Goal: Information Seeking & Learning: Understand process/instructions

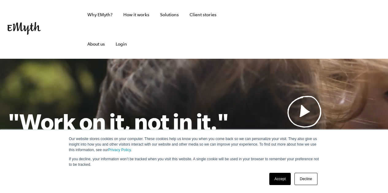
scroll to position [377, 0]
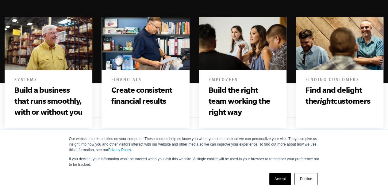
click at [288, 182] on link "Accept" at bounding box center [280, 179] width 22 height 12
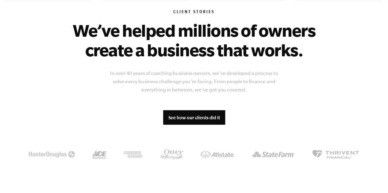
scroll to position [509, 0]
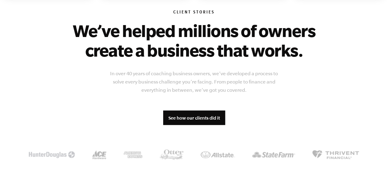
click at [199, 81] on p "In over 40 years of coaching business owners, we’ve developed a process to solv…" at bounding box center [194, 81] width 178 height 25
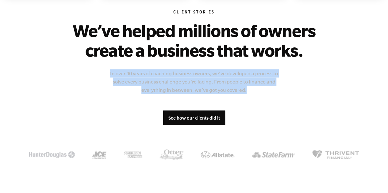
click at [199, 81] on p "In over 40 years of coaching business owners, we’ve developed a process to solv…" at bounding box center [194, 81] width 178 height 25
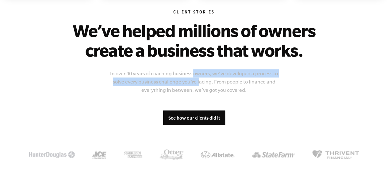
drag, startPoint x: 199, startPoint y: 81, endPoint x: 194, endPoint y: 73, distance: 8.9
click at [194, 73] on p "In over 40 years of coaching business owners, we’ve developed a process to solv…" at bounding box center [194, 81] width 178 height 25
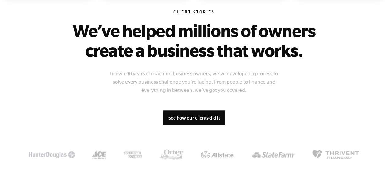
click at [213, 82] on p "In over 40 years of coaching business owners, we’ve developed a process to solv…" at bounding box center [194, 81] width 178 height 25
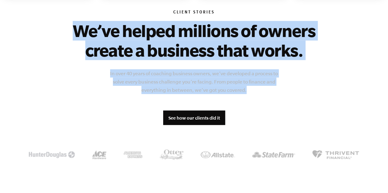
drag, startPoint x: 256, startPoint y: 91, endPoint x: 73, endPoint y: 31, distance: 192.7
click at [73, 31] on div "Client Stories We’ve helped millions of owners create a business that works. In…" at bounding box center [194, 86] width 373 height 200
click at [122, 39] on h2 "We’ve helped millions of owners create a business that works." at bounding box center [193, 40] width 261 height 39
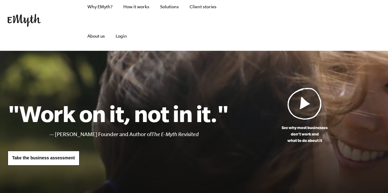
scroll to position [0, 0]
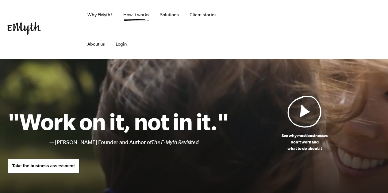
click at [138, 16] on link "How it works" at bounding box center [136, 14] width 36 height 29
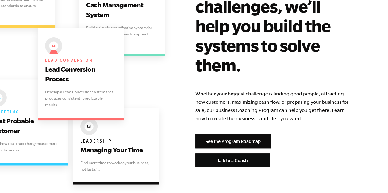
scroll to position [1298, 0]
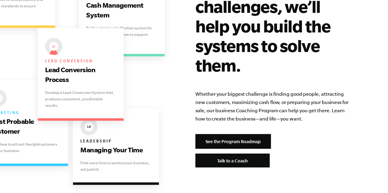
click at [220, 94] on p "Whether your biggest challenge is finding good people, attracting new customers…" at bounding box center [272, 106] width 155 height 33
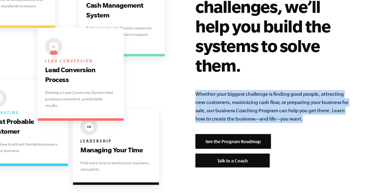
click at [220, 94] on p "Whether your biggest challenge is finding good people, attracting new customers…" at bounding box center [272, 106] width 155 height 33
click at [248, 99] on p "Whether your biggest challenge is finding good people, attracting new customers…" at bounding box center [272, 106] width 155 height 33
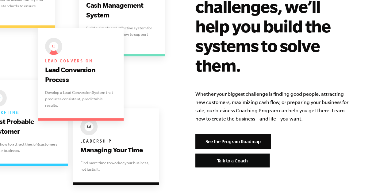
click at [248, 99] on p "Whether your biggest challenge is finding good people, attracting new customers…" at bounding box center [272, 106] width 155 height 33
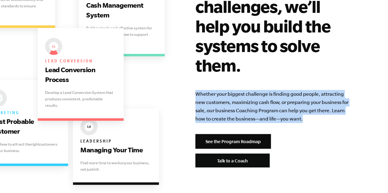
click at [248, 99] on p "Whether your biggest challenge is finding good people, attracting new customers…" at bounding box center [272, 106] width 155 height 33
click at [275, 92] on p "Whether your biggest challenge is finding good people, attracting new customers…" at bounding box center [272, 106] width 155 height 33
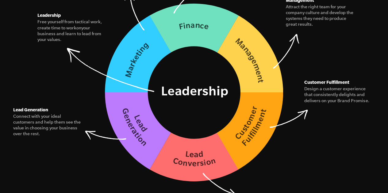
scroll to position [973, 0]
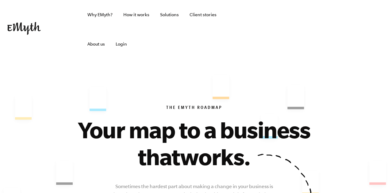
click at [155, 80] on div "The EMyth Roadmap Your map to a business that works. Sometimes the hardest part…" at bounding box center [194, 164] width 373 height 172
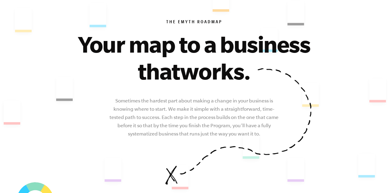
scroll to position [87, 0]
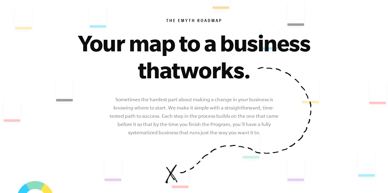
click at [204, 83] on span "works." at bounding box center [215, 70] width 71 height 26
